Goal: Task Accomplishment & Management: Manage account settings

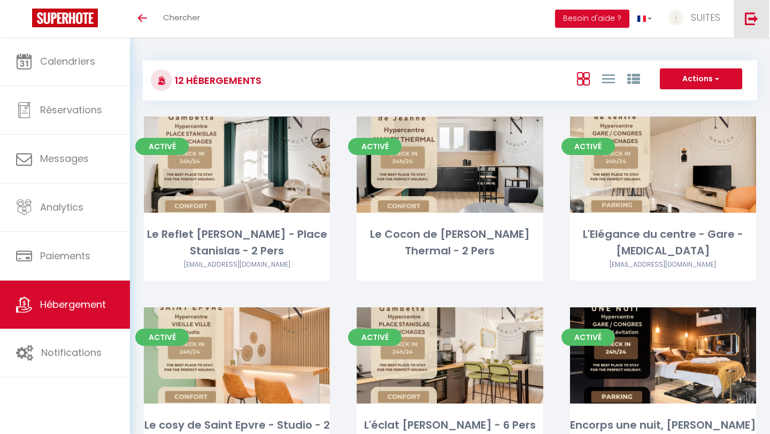
click at [751, 22] on img at bounding box center [751, 18] width 13 height 13
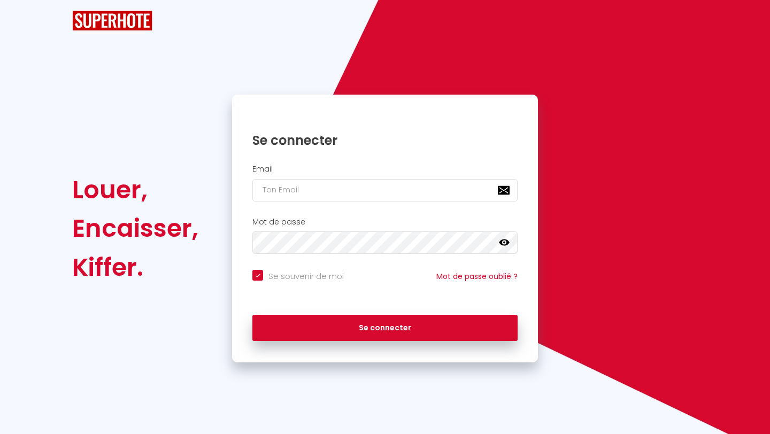
checkbox input "true"
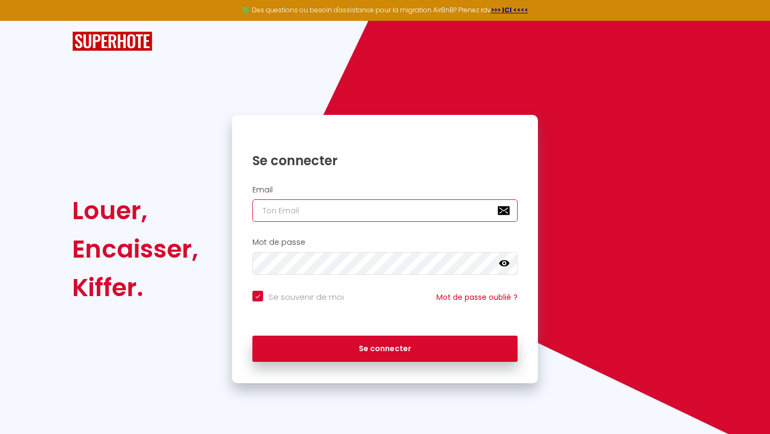
type input "[EMAIL_ADDRESS][DOMAIN_NAME]"
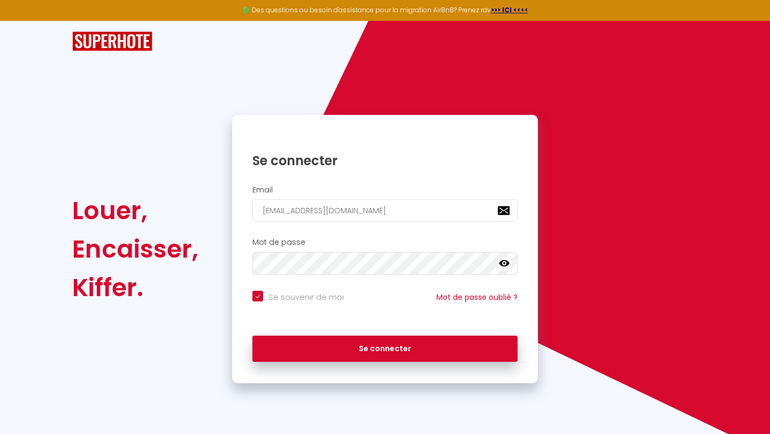
checkbox input "true"
click at [383, 219] on input "[EMAIL_ADDRESS][DOMAIN_NAME]" at bounding box center [385, 211] width 265 height 22
type input "vreinartz@gmail.com"
click at [506, 265] on icon at bounding box center [504, 264] width 11 height 6
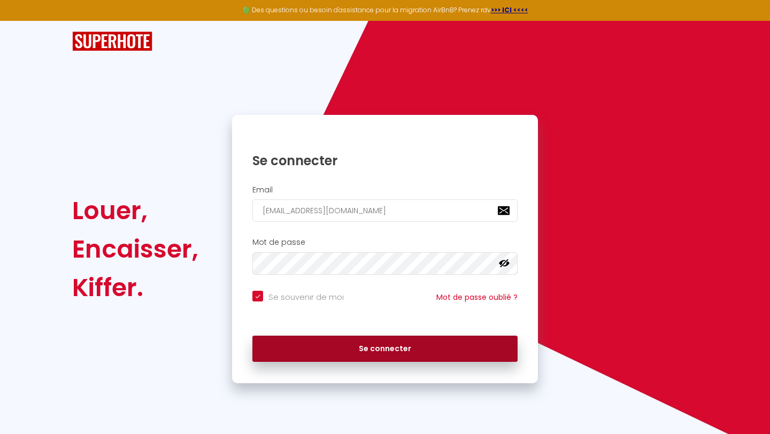
click at [378, 352] on button "Se connecter" at bounding box center [385, 349] width 265 height 27
checkbox input "true"
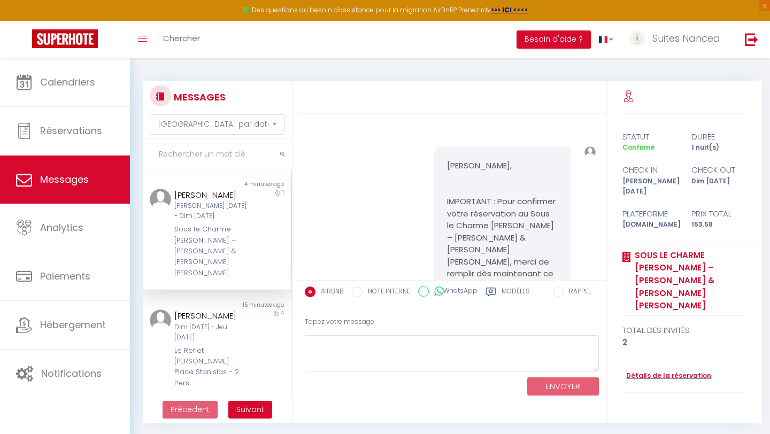
select select "message"
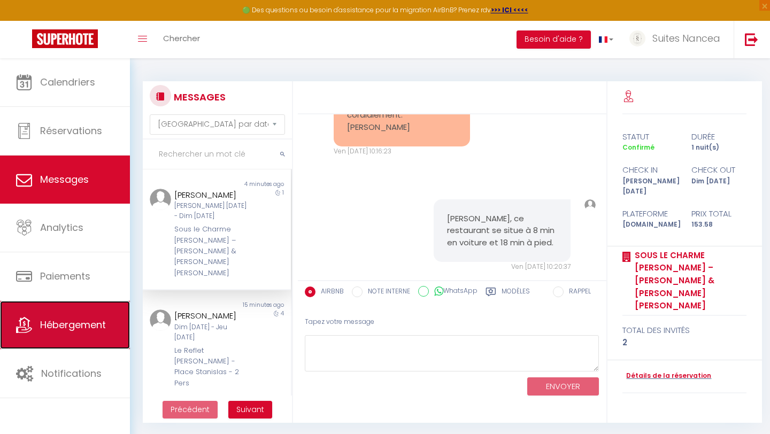
click at [67, 321] on span "Hébergement" at bounding box center [73, 324] width 66 height 13
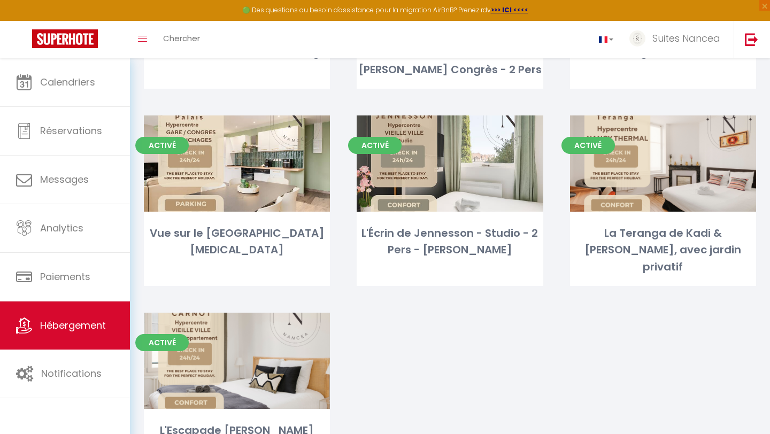
scroll to position [800, 0]
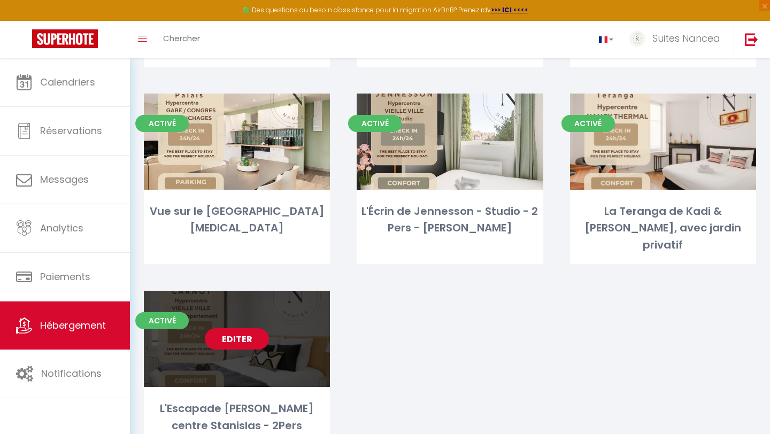
click at [253, 329] on link "Editer" at bounding box center [237, 339] width 64 height 21
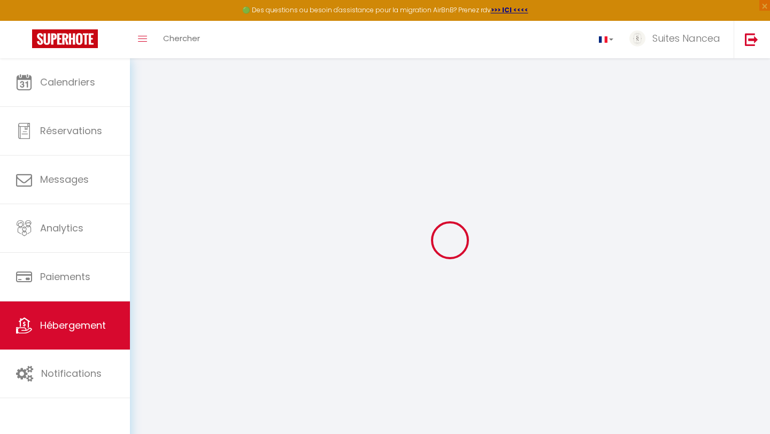
select select "+ 22 %"
select select "+ 50 %"
select select "15851-1404382320161722745"
select select
checkbox input "true"
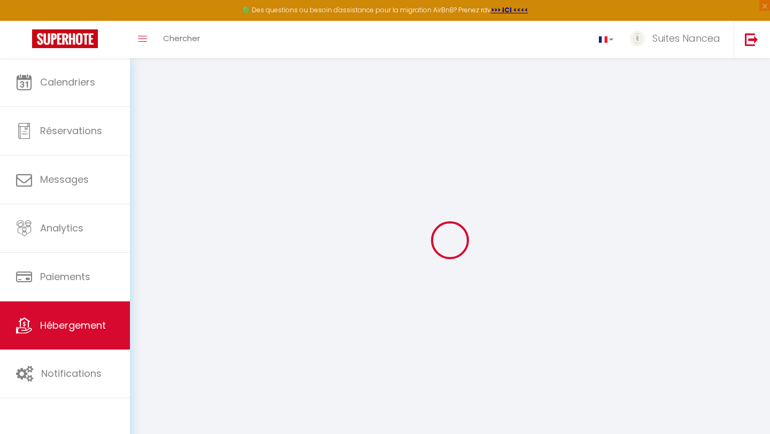
checkbox input "false"
select select "EUR"
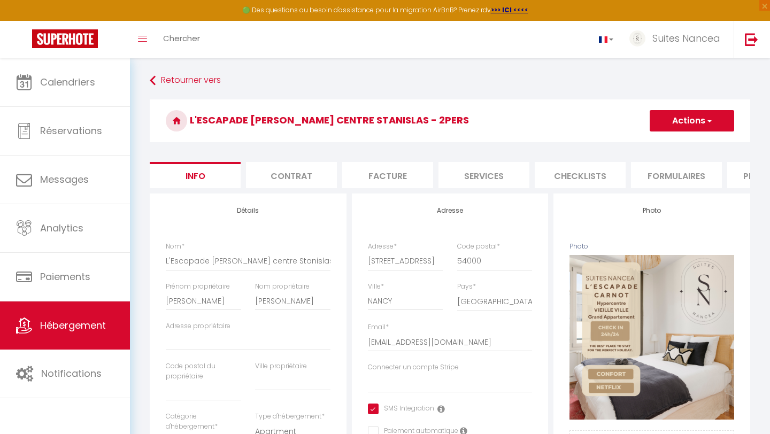
click at [732, 172] on li "Plateformes" at bounding box center [773, 175] width 91 height 26
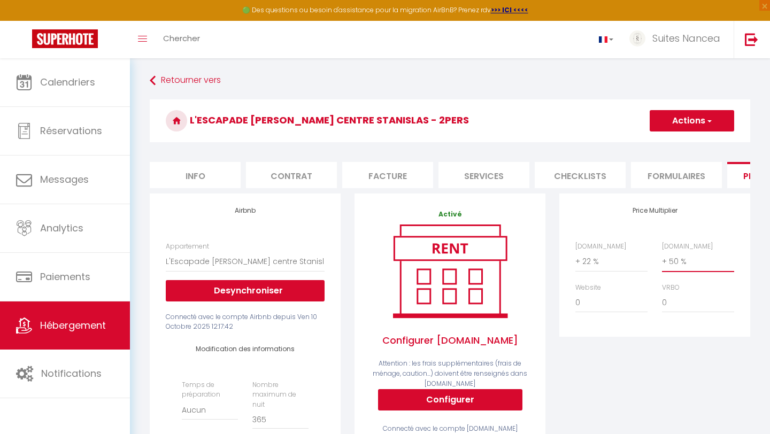
click at [685, 263] on select "0 + 1 % + 2 % + 3 % + 4 % + 5 % + 6 % + 7 % + 8 % + 9 %" at bounding box center [698, 261] width 72 height 20
select select "+ 55 %"
click at [683, 122] on button "Actions" at bounding box center [692, 120] width 85 height 21
click at [678, 144] on link "Enregistrer" at bounding box center [692, 145] width 85 height 14
select select "EUR"
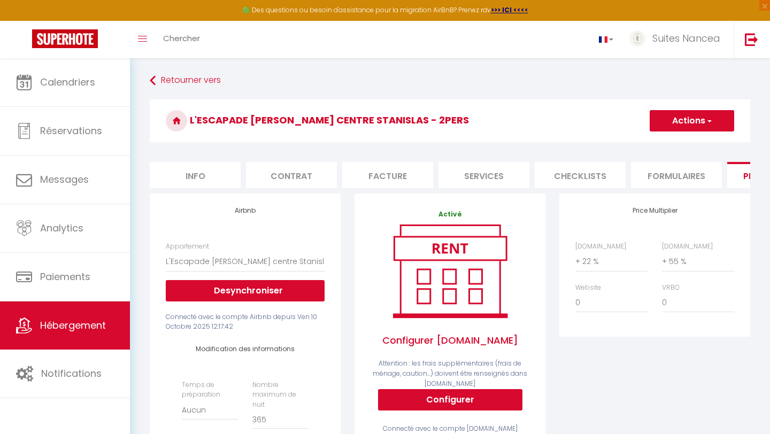
click at [676, 172] on li "Formulaires" at bounding box center [676, 175] width 91 height 26
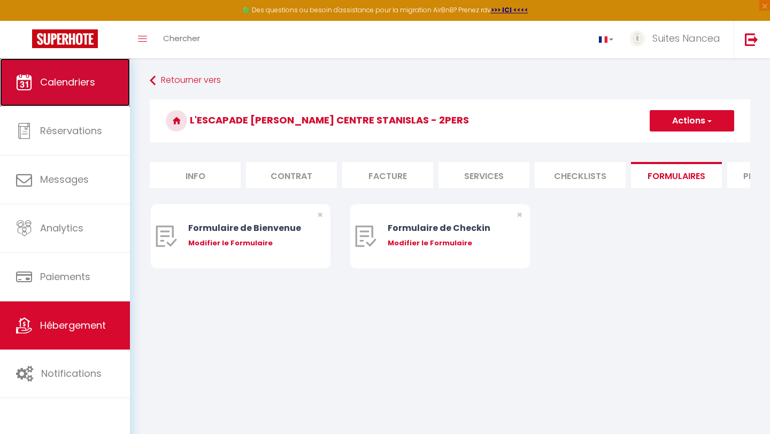
click at [63, 104] on link "Calendriers" at bounding box center [65, 82] width 130 height 48
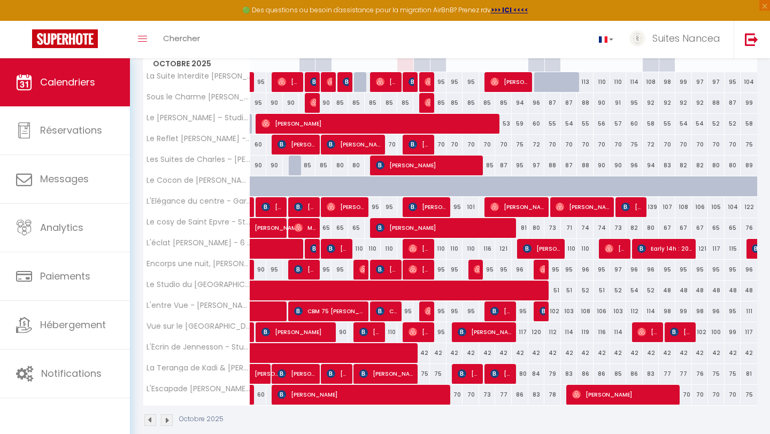
scroll to position [175, 0]
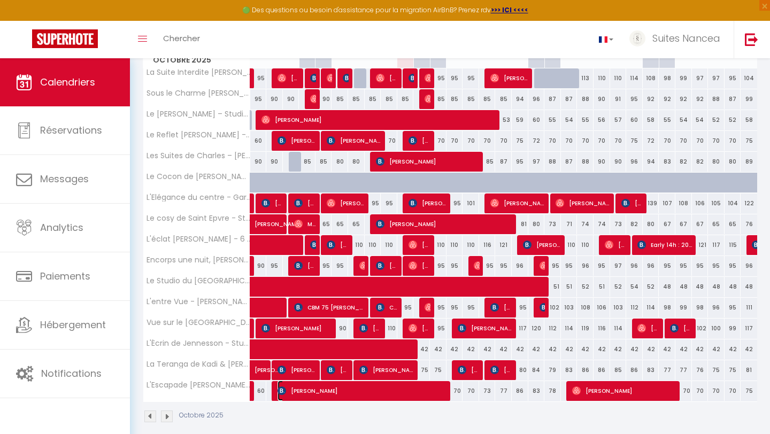
click at [345, 390] on span "[PERSON_NAME]" at bounding box center [363, 391] width 171 height 20
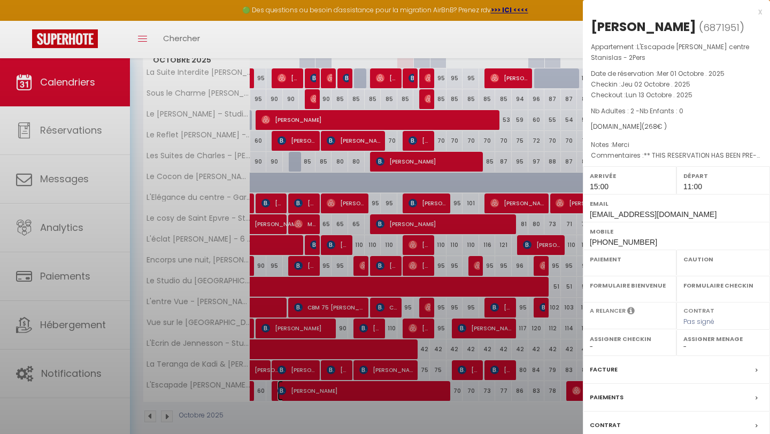
select select "OK"
select select "KO"
select select "1"
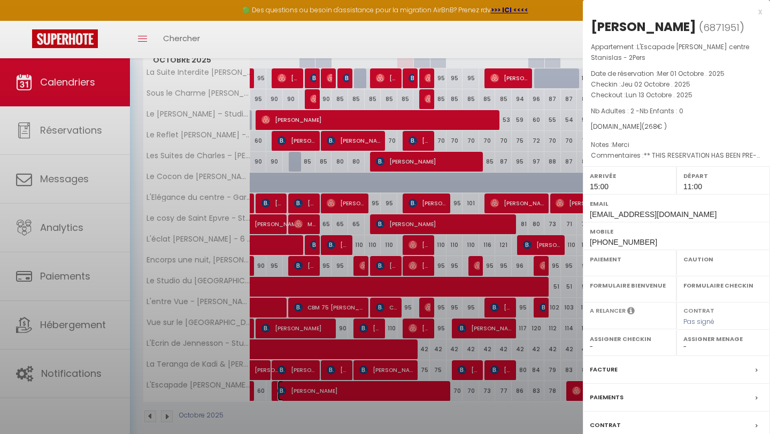
select select
select select "33041"
select select "14372"
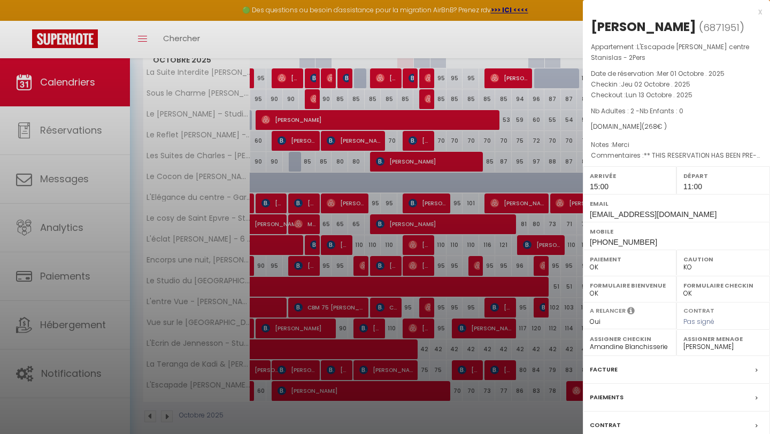
click at [608, 396] on label "Paiements" at bounding box center [607, 397] width 34 height 11
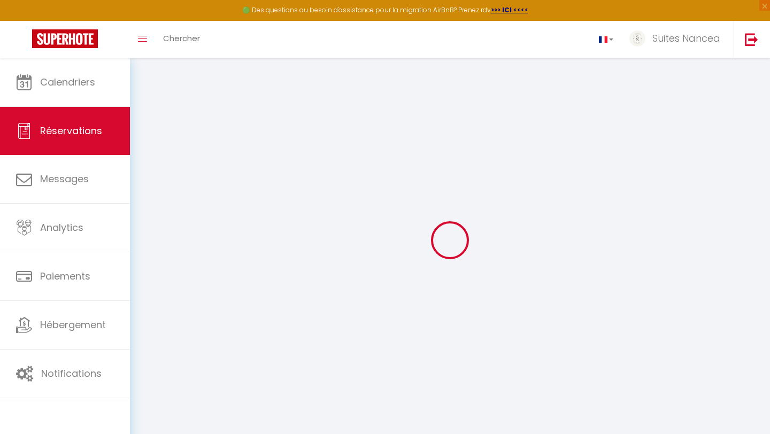
select select
checkbox input "false"
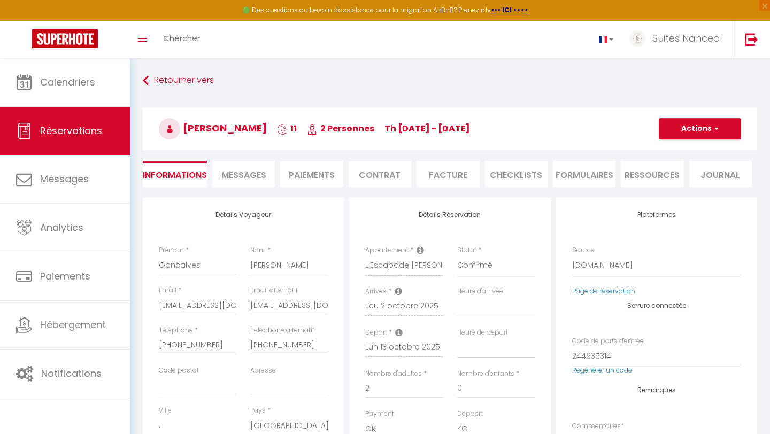
select select
checkbox input "false"
type textarea "** THIS RESERVATION HAS BEEN PRE-PAID ** BOOKING NOTE : Payment charge is EUR 3…"
type textarea "Merci"
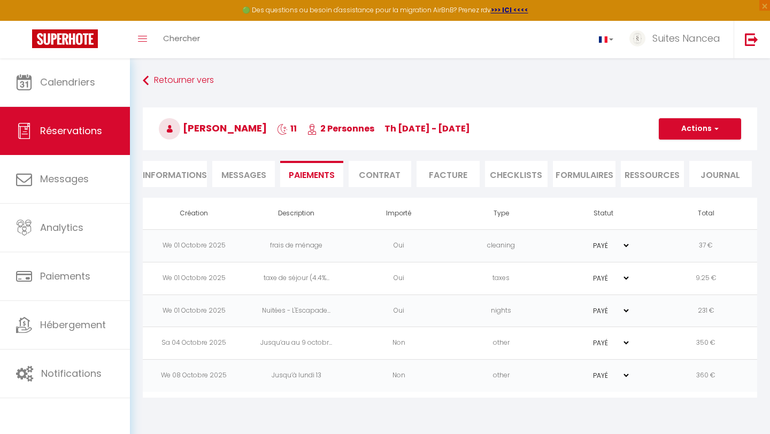
click at [236, 176] on span "Messages" at bounding box center [244, 175] width 45 height 12
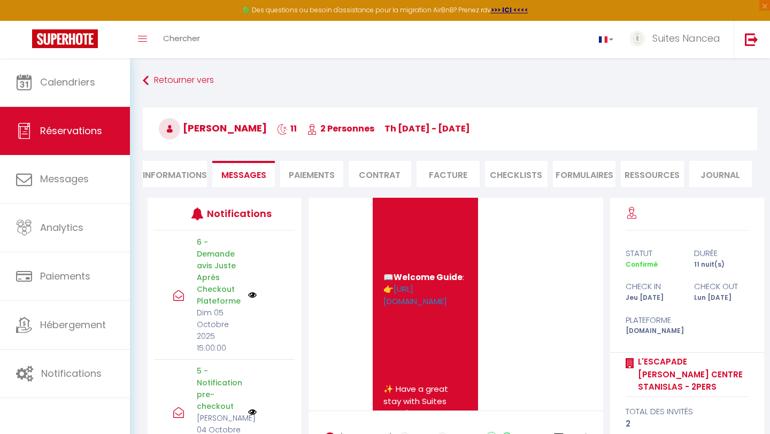
scroll to position [2037, 0]
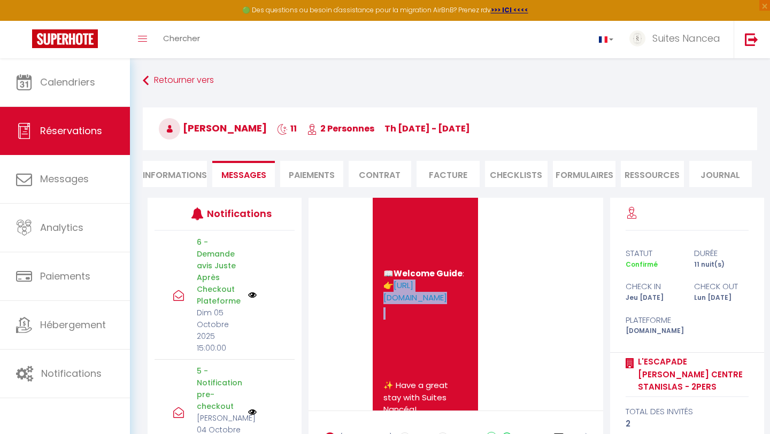
drag, startPoint x: 453, startPoint y: 335, endPoint x: 383, endPoint y: 299, distance: 79.4
copy pre "[URL][DOMAIN_NAME]"
